Goal: Information Seeking & Learning: Learn about a topic

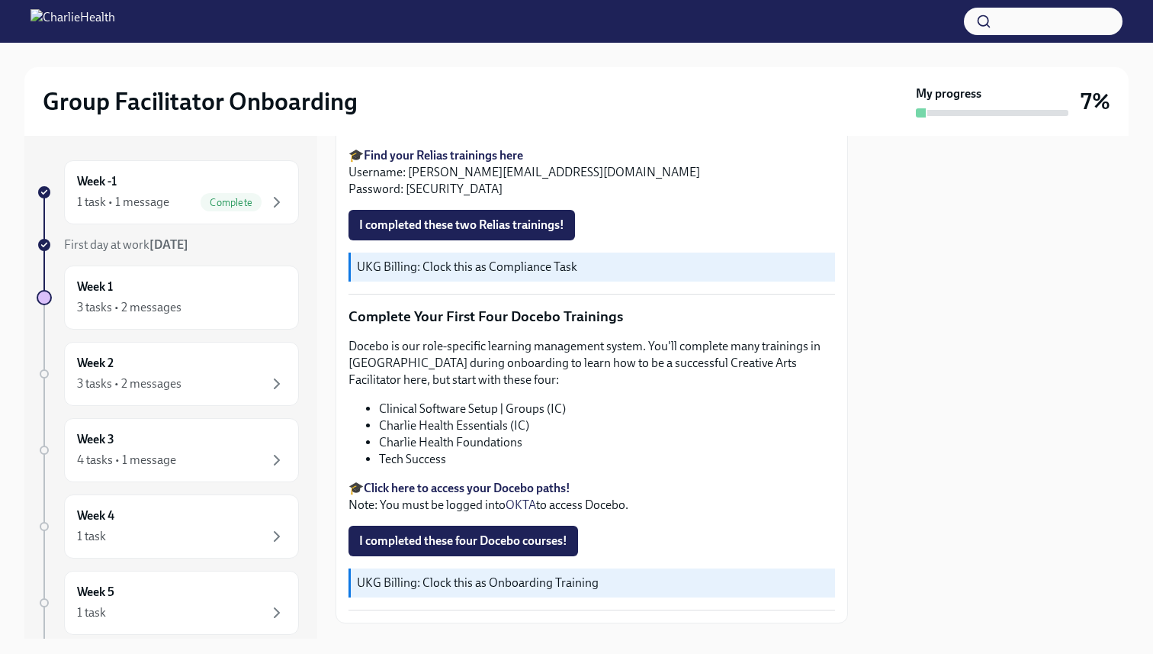
scroll to position [1934, 0]
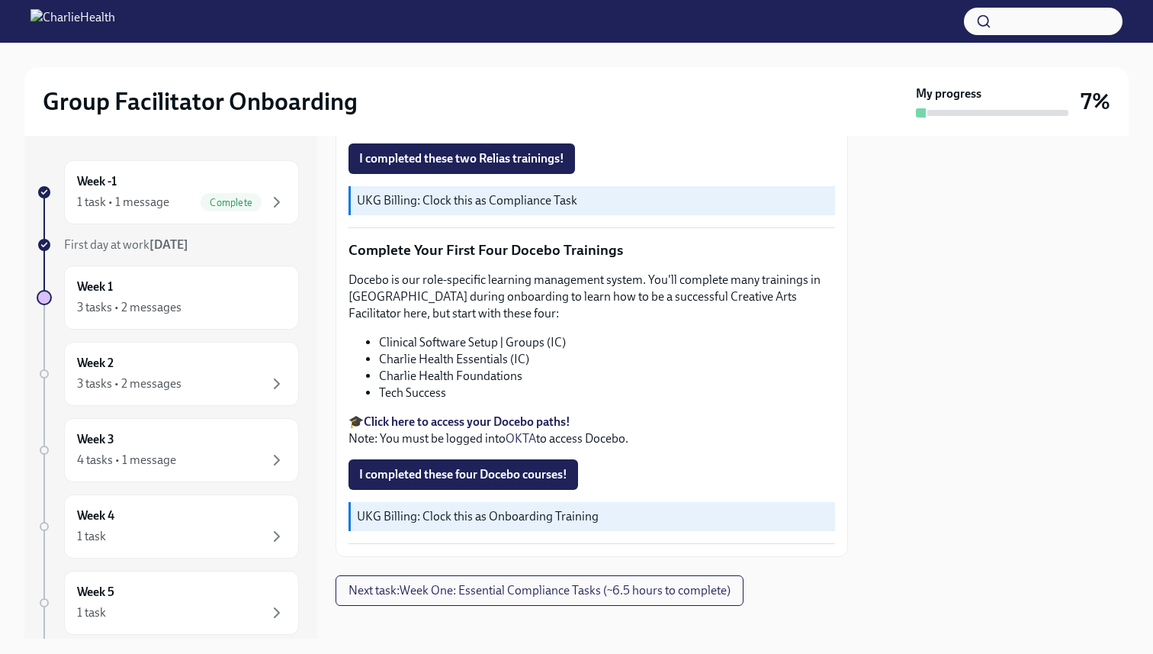
click at [458, 414] on strong "Click here to access your Docebo paths!" at bounding box center [467, 421] width 207 height 14
click at [507, 334] on li "Clinical Software Setup | Groups (IC)" at bounding box center [607, 342] width 456 height 17
copy ul "Clinical Software Setup | Groups (IC)"
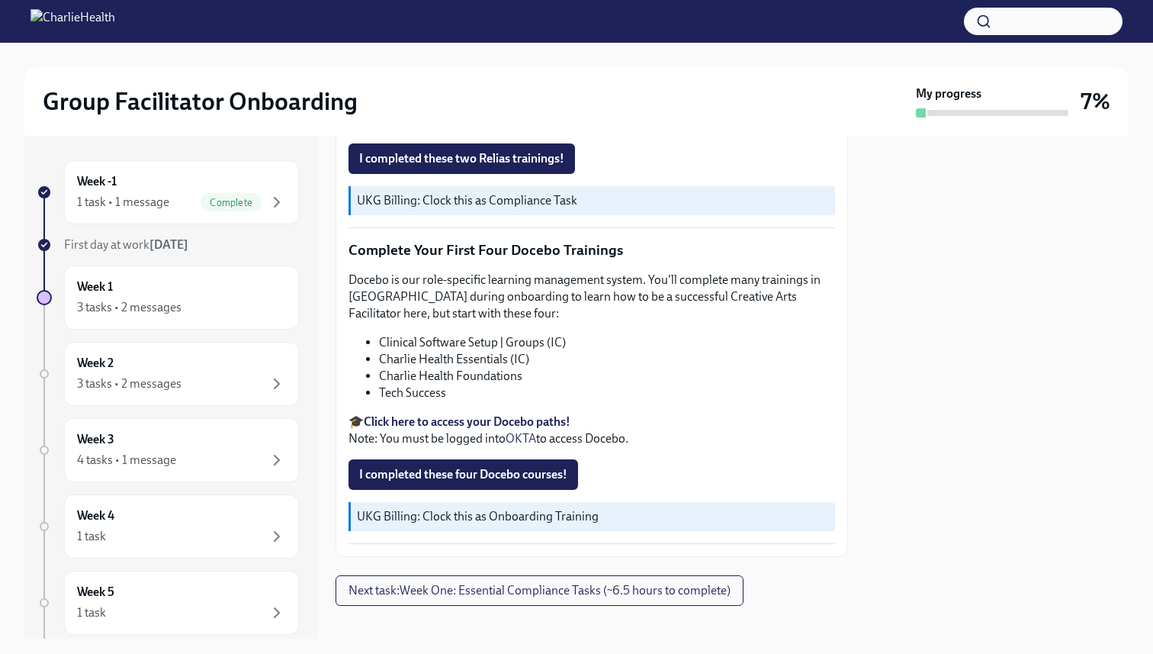
click at [428, 351] on li "Charlie Health Essentials (IC)" at bounding box center [607, 359] width 456 height 17
copy ul "Charlie Health Essentials (IC)"
